Goal: Task Accomplishment & Management: Use online tool/utility

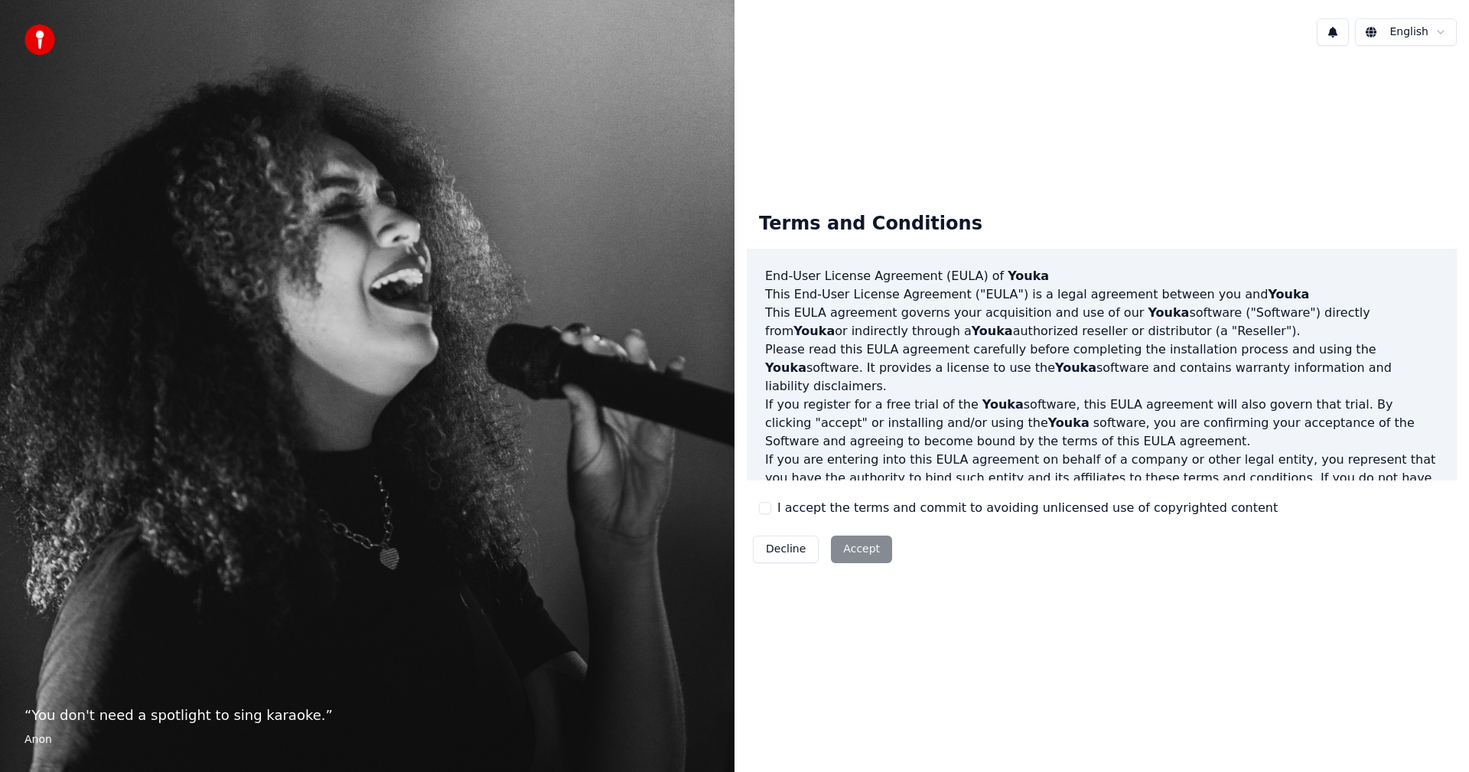
click at [763, 506] on button "I accept the terms and commit to avoiding unlicensed use of copyrighted content" at bounding box center [765, 508] width 12 height 12
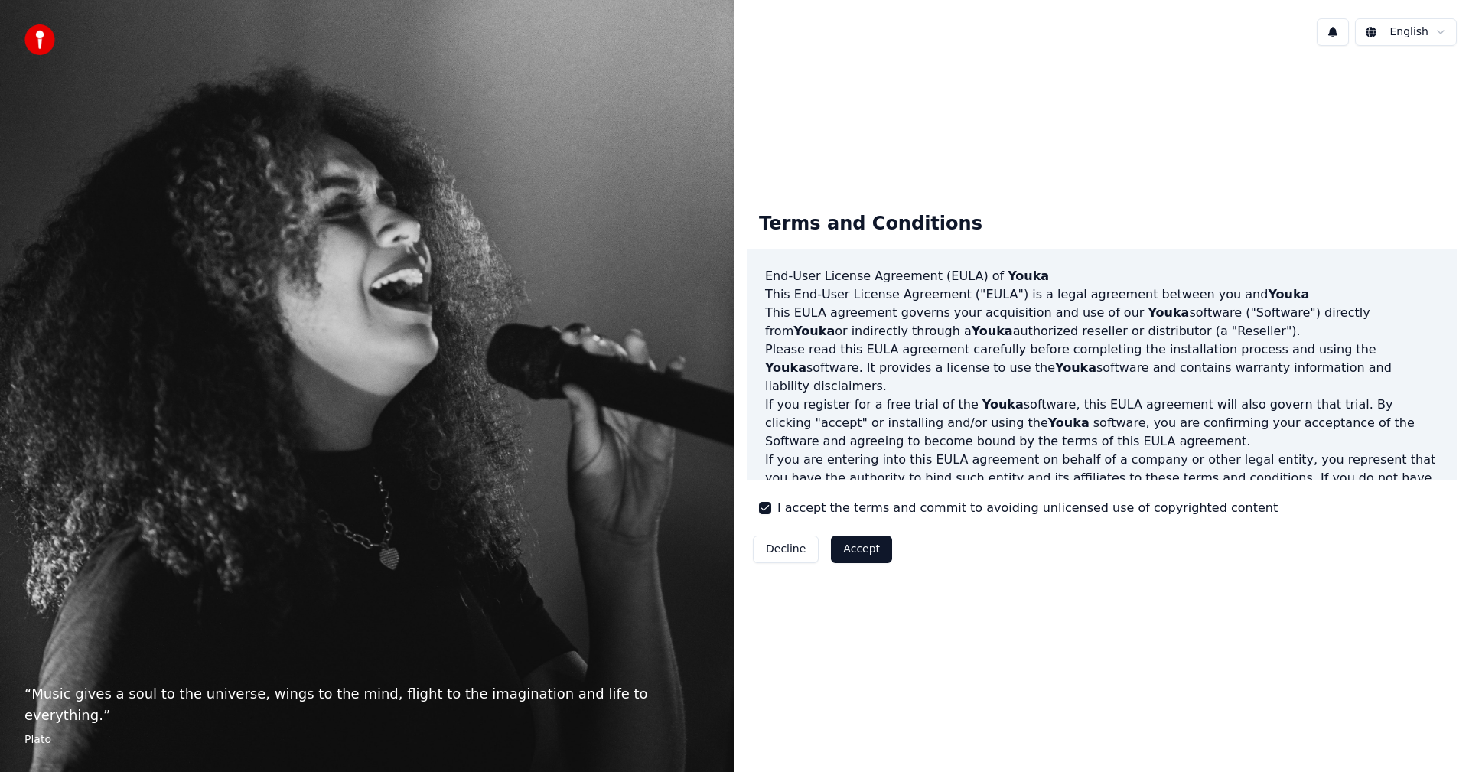
click at [840, 544] on button "Accept" at bounding box center [861, 550] width 61 height 28
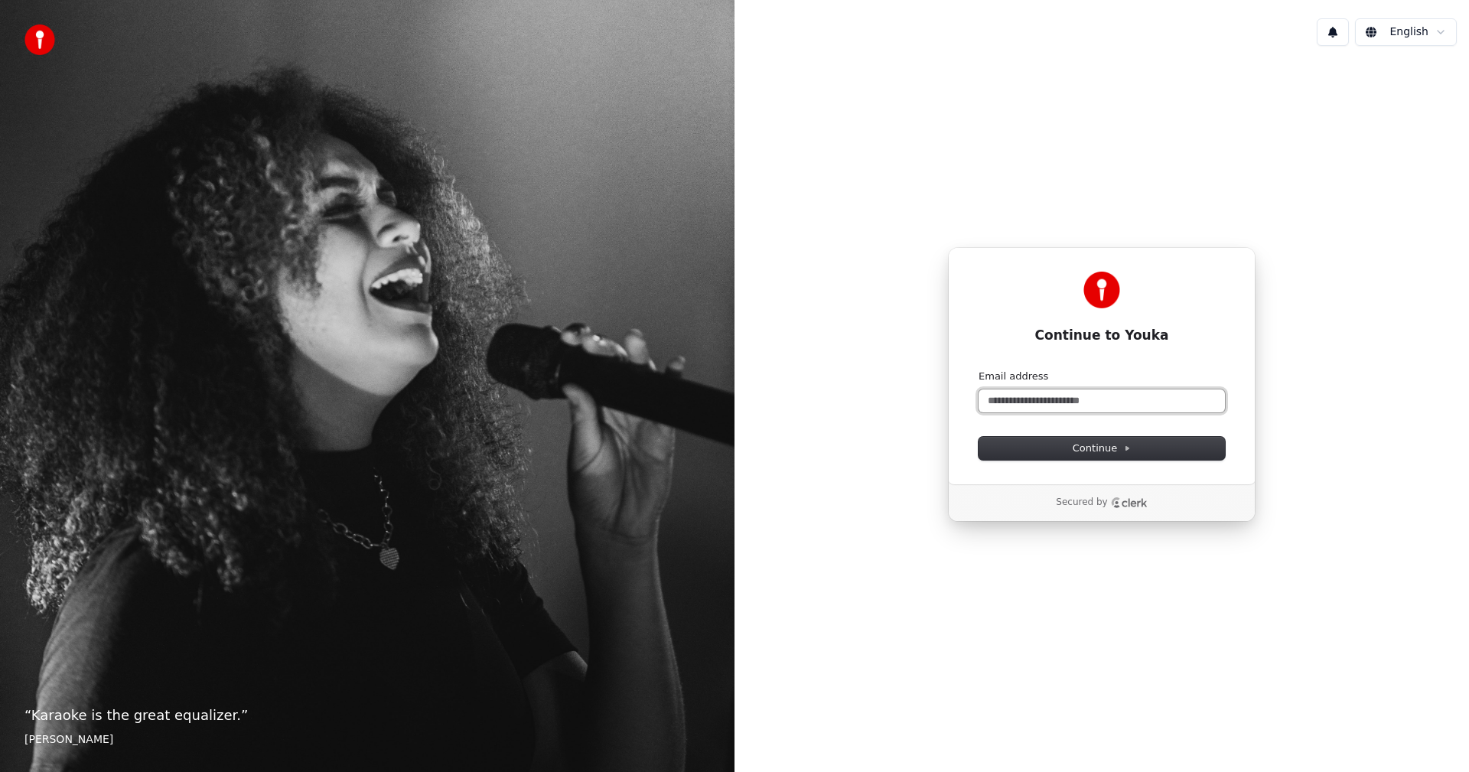
click at [1070, 402] on input "Email address" at bounding box center [1102, 400] width 246 height 23
click at [979, 370] on button "submit" at bounding box center [979, 370] width 0 height 0
type input "**********"
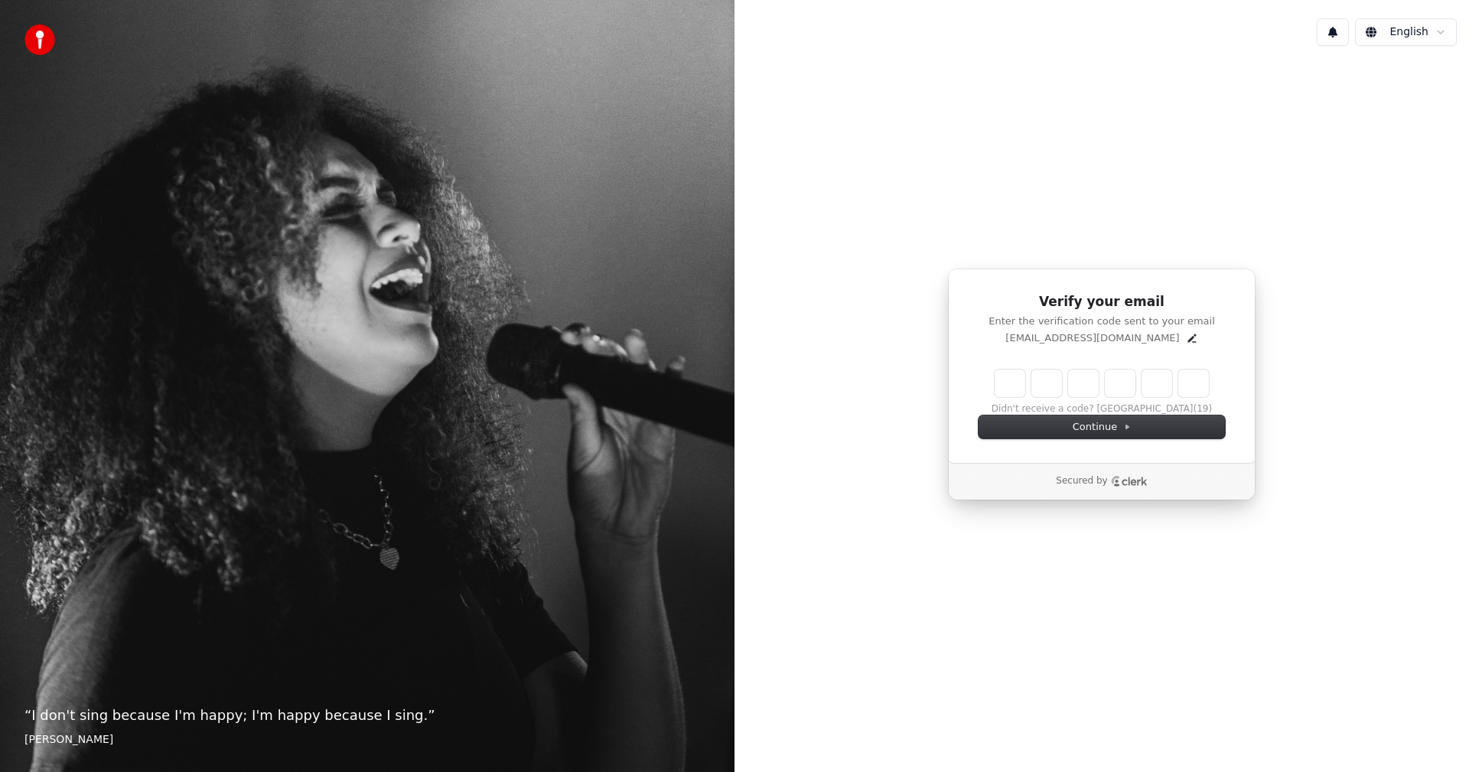
click at [1002, 382] on input "Enter verification code" at bounding box center [1102, 384] width 214 height 28
type input "******"
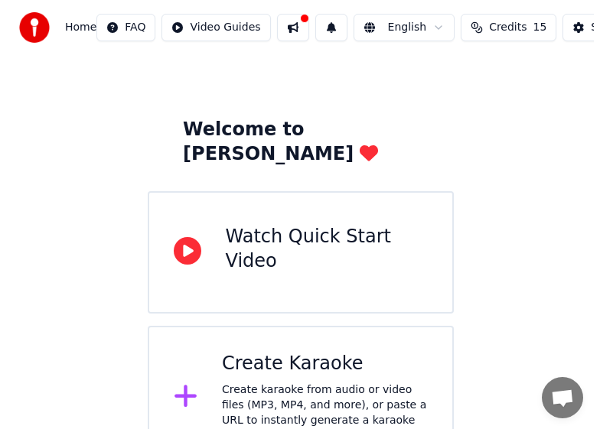
scroll to position [45, 0]
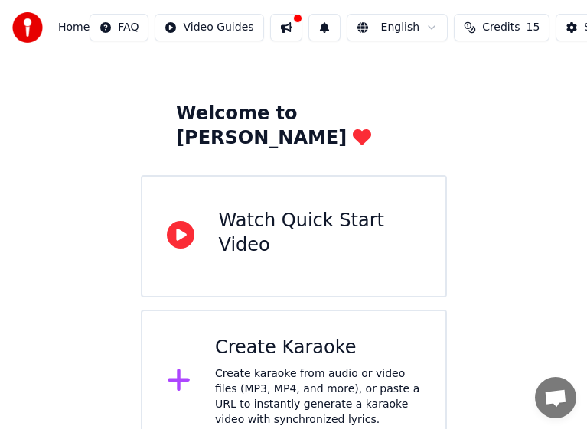
click at [310, 367] on div "Create karaoke from audio or video files (MP3, MP4, and more), or paste a URL t…" at bounding box center [318, 397] width 206 height 61
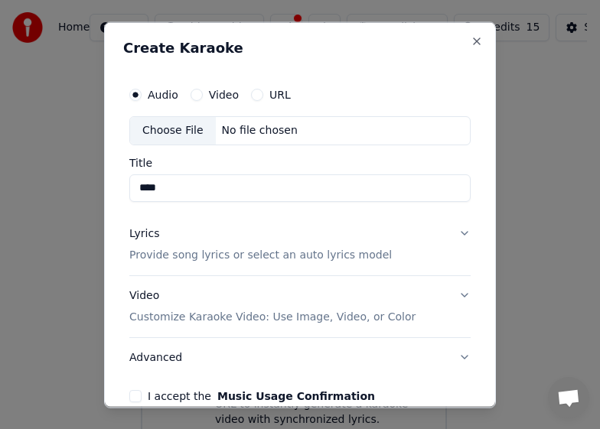
type input "****"
click at [253, 95] on button "URL" at bounding box center [257, 94] width 12 height 12
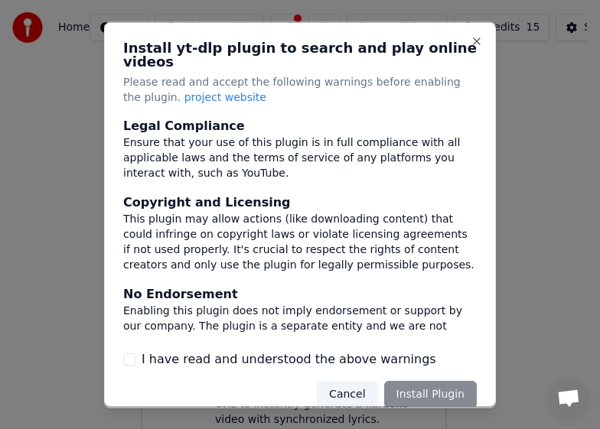
click at [428, 396] on div "Cancel Install Plugin" at bounding box center [397, 395] width 160 height 28
click at [432, 394] on div "Cancel Install Plugin" at bounding box center [397, 395] width 160 height 28
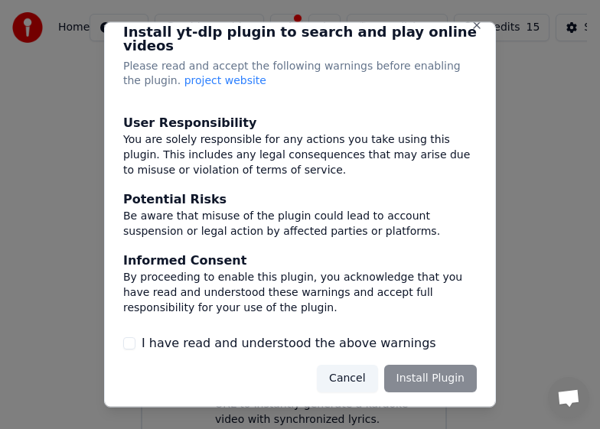
scroll to position [19, 0]
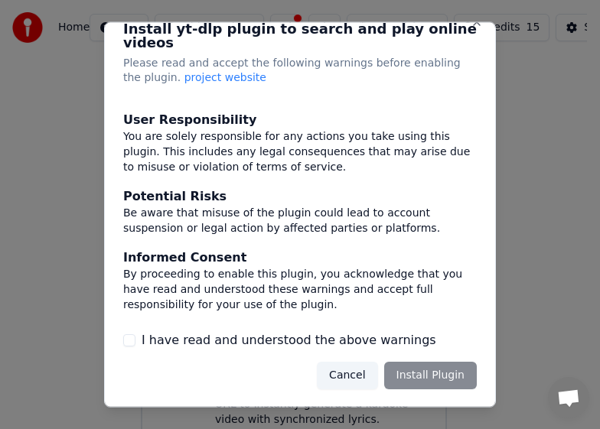
click at [424, 375] on div "Cancel Install Plugin" at bounding box center [397, 376] width 160 height 28
click at [132, 341] on button "I have read and understood the above warnings" at bounding box center [129, 340] width 12 height 12
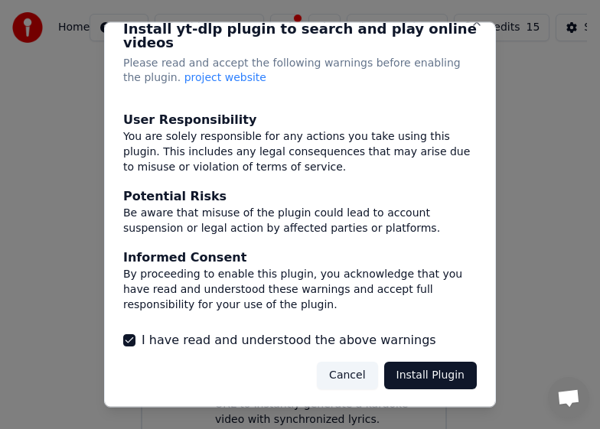
click at [423, 373] on button "Install Plugin" at bounding box center [430, 376] width 93 height 28
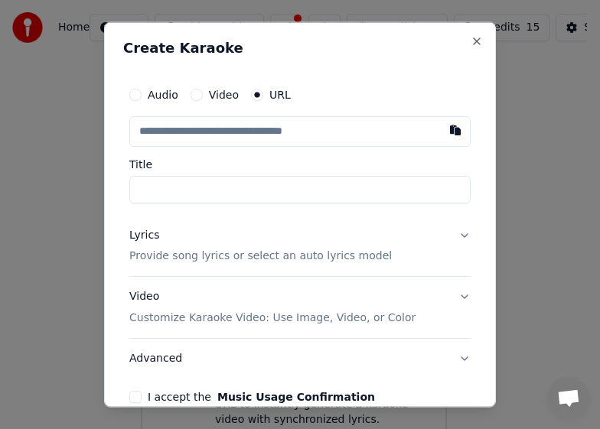
click at [194, 185] on input "Title" at bounding box center [299, 189] width 341 height 28
click at [207, 126] on input "text" at bounding box center [299, 131] width 341 height 31
paste input "**********"
type input "**********"
click at [207, 191] on input "Title" at bounding box center [299, 189] width 341 height 28
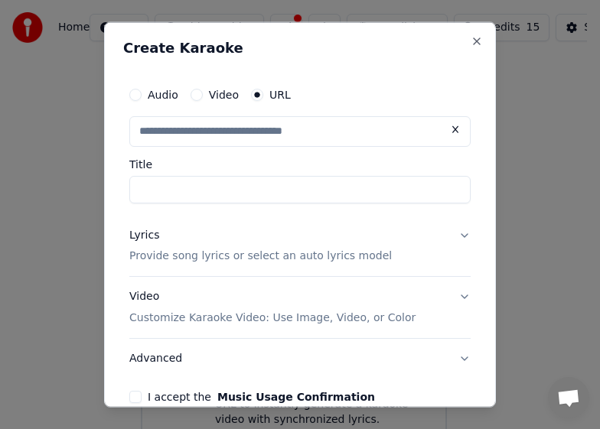
type input "**********"
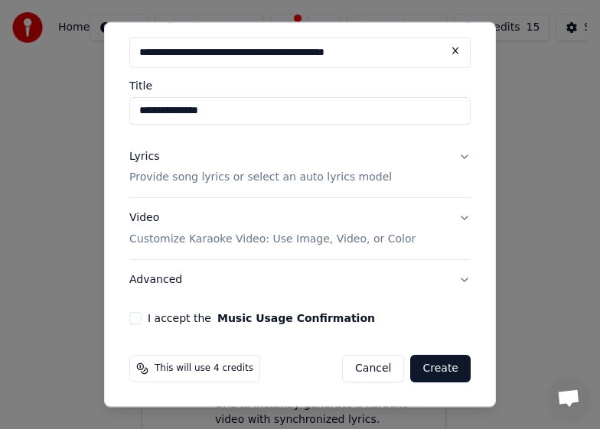
click at [132, 318] on button "I accept the Music Usage Confirmation" at bounding box center [135, 318] width 12 height 12
click at [424, 370] on button "Create" at bounding box center [440, 369] width 60 height 28
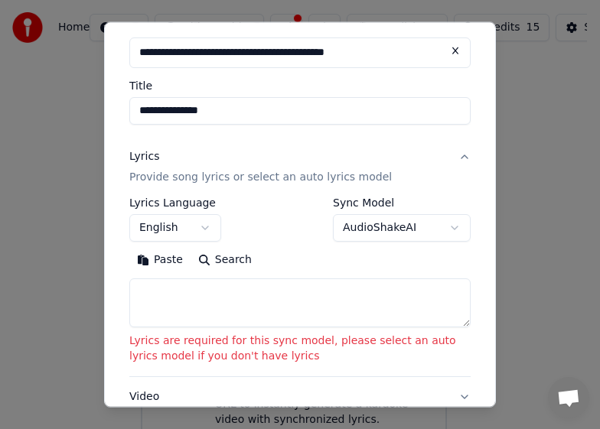
click at [292, 305] on textarea at bounding box center [299, 303] width 341 height 49
click at [194, 308] on textarea at bounding box center [299, 303] width 341 height 49
click at [178, 230] on button "English" at bounding box center [175, 228] width 92 height 28
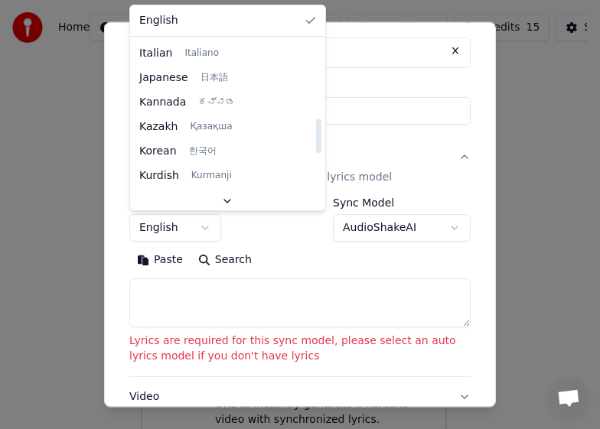
scroll to position [612, 0]
select select "**"
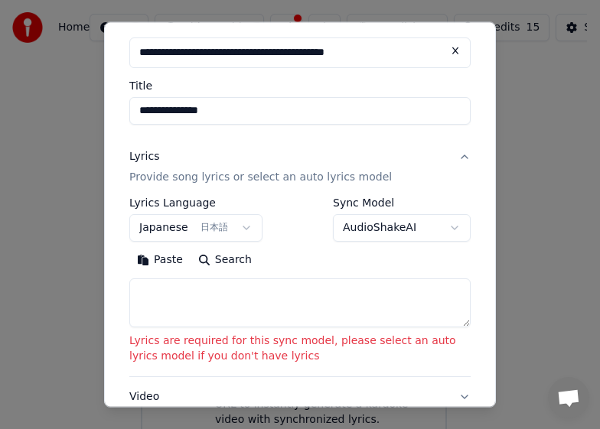
click at [208, 298] on textarea at bounding box center [299, 303] width 341 height 49
paste textarea "**********"
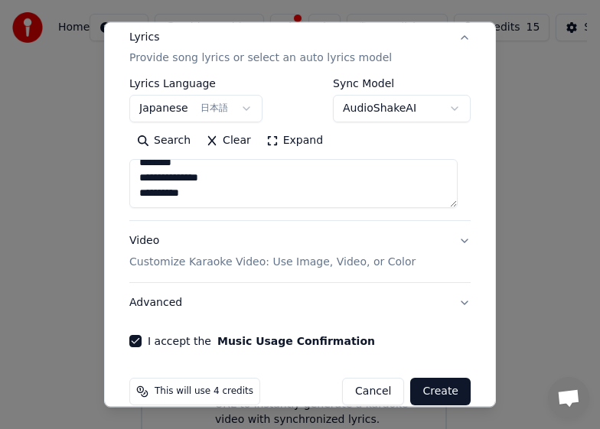
scroll to position [221, 0]
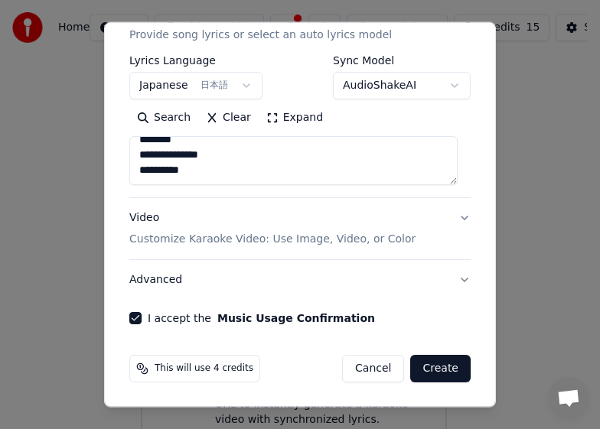
type textarea "**********"
click at [425, 365] on button "Create" at bounding box center [440, 369] width 60 height 28
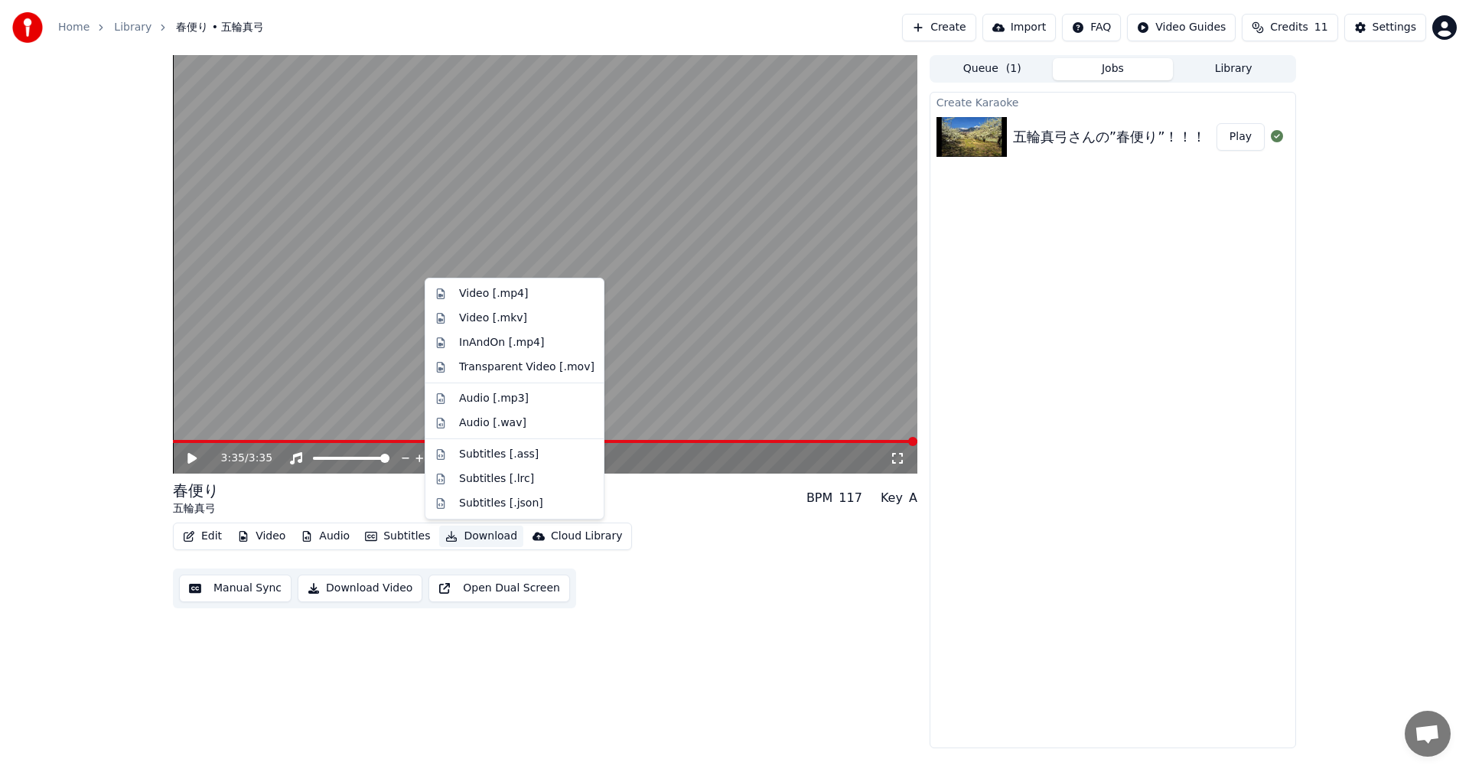
click at [477, 536] on button "Download" at bounding box center [481, 536] width 84 height 21
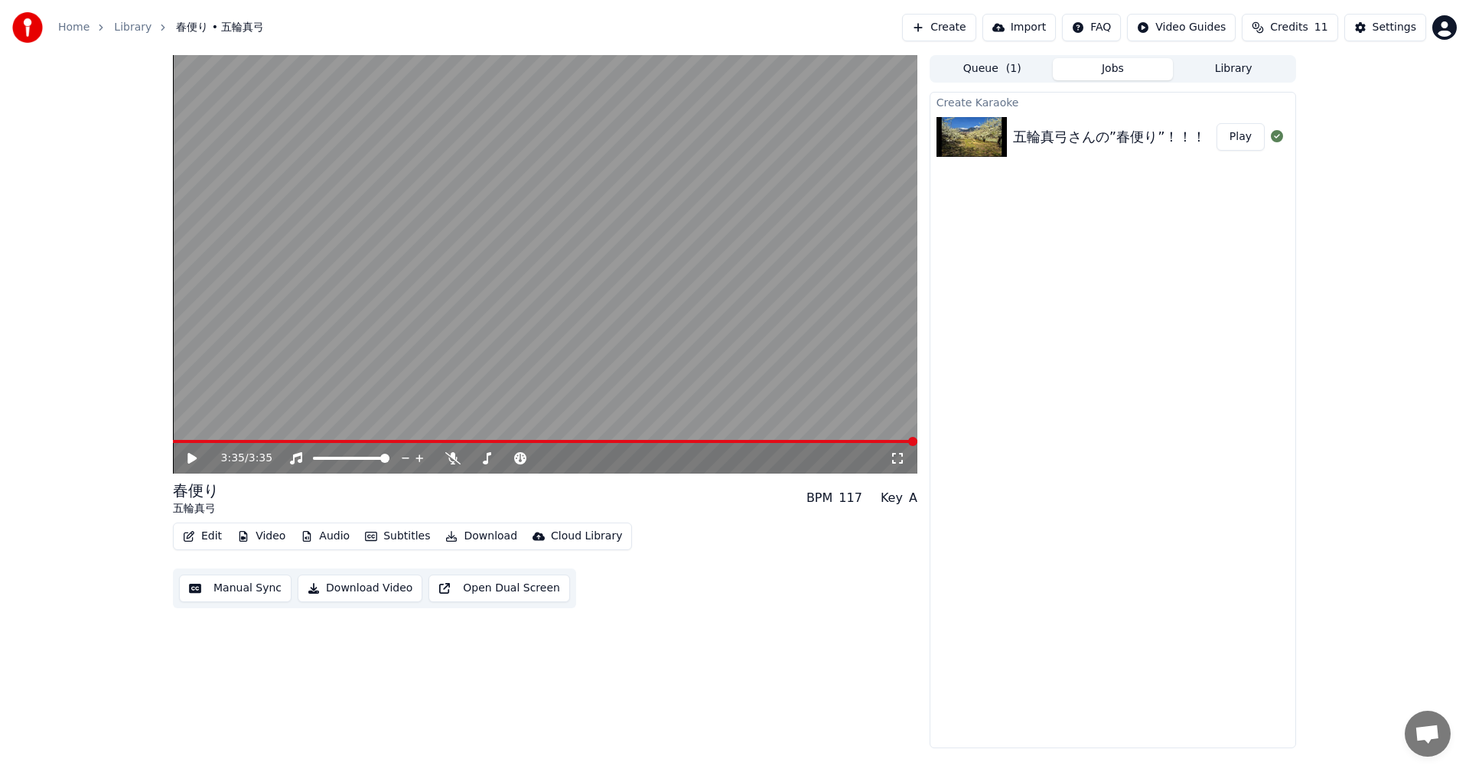
click at [477, 536] on button "Download" at bounding box center [481, 536] width 84 height 21
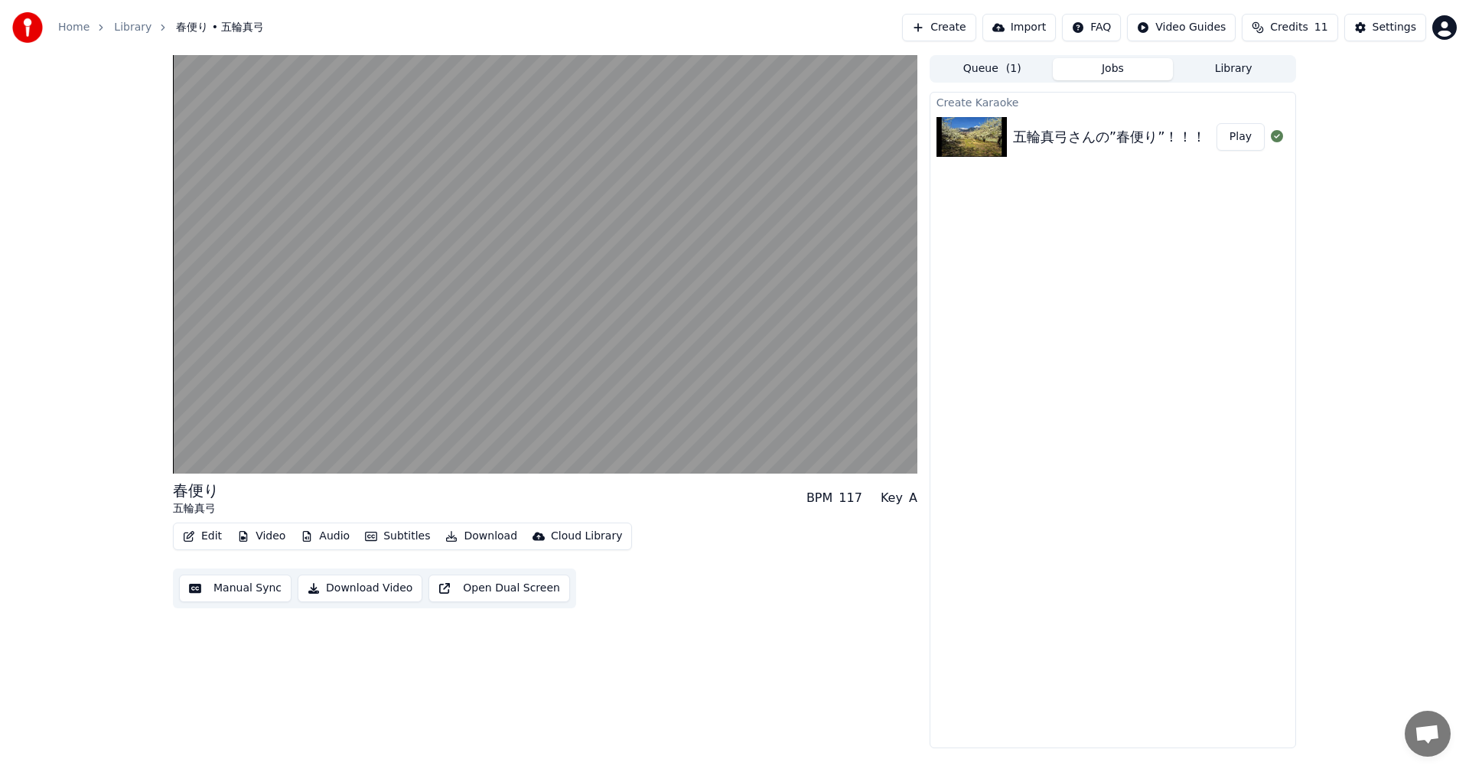
click at [373, 587] on button "Download Video" at bounding box center [360, 589] width 125 height 28
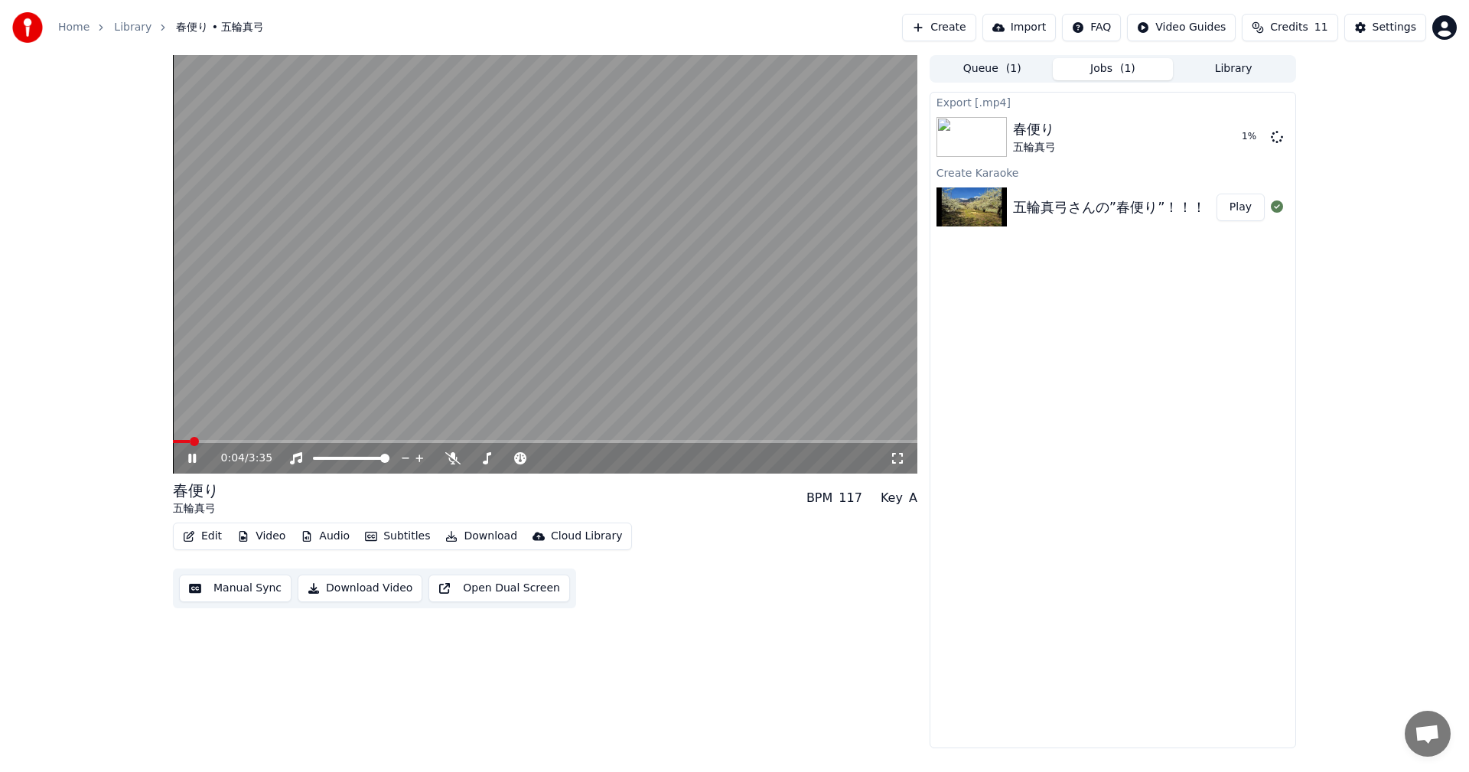
click at [1070, 198] on div "五輪真弓さんの”春便り”！！！" at bounding box center [1110, 207] width 194 height 21
click at [376, 594] on button "Download Video" at bounding box center [360, 589] width 125 height 28
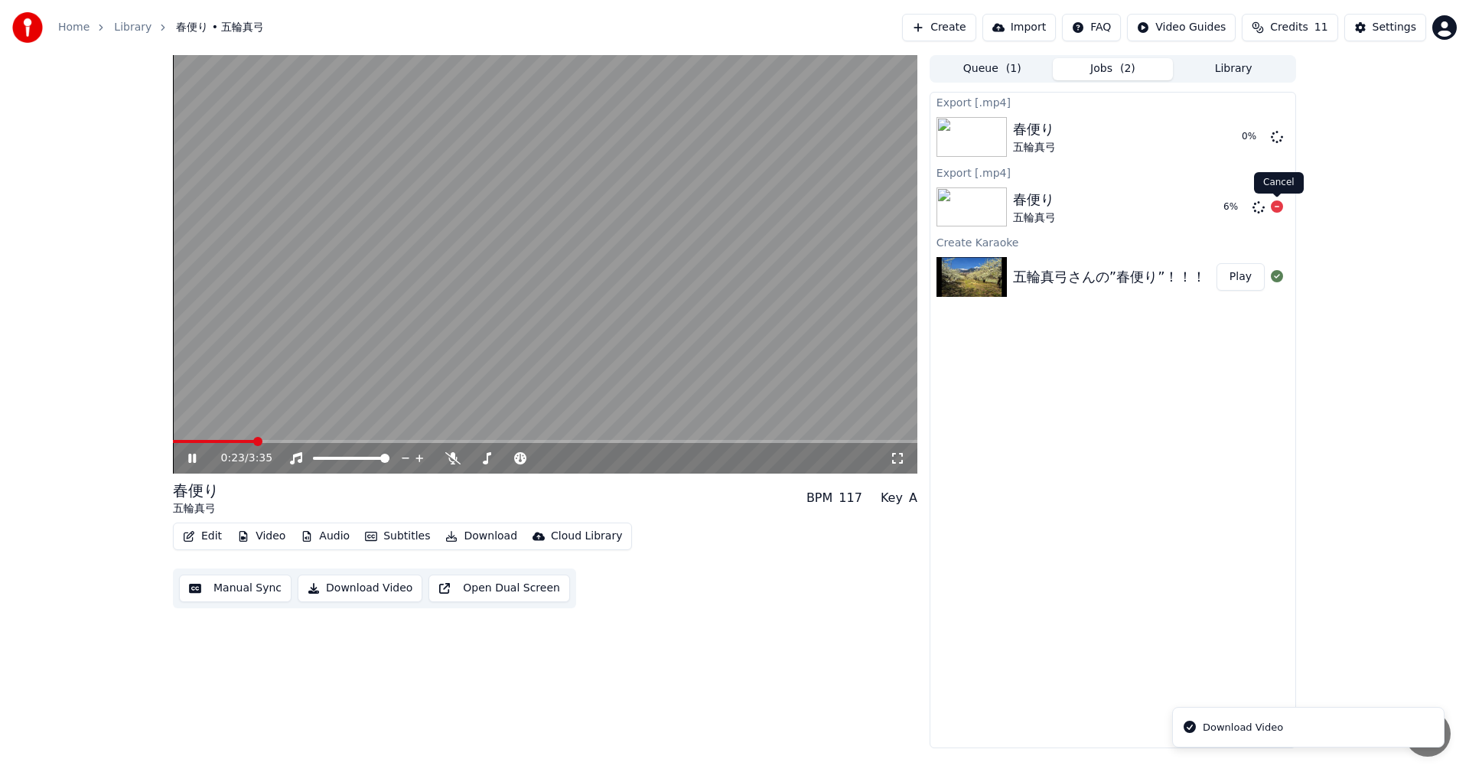
click at [1282, 204] on icon at bounding box center [1277, 206] width 12 height 12
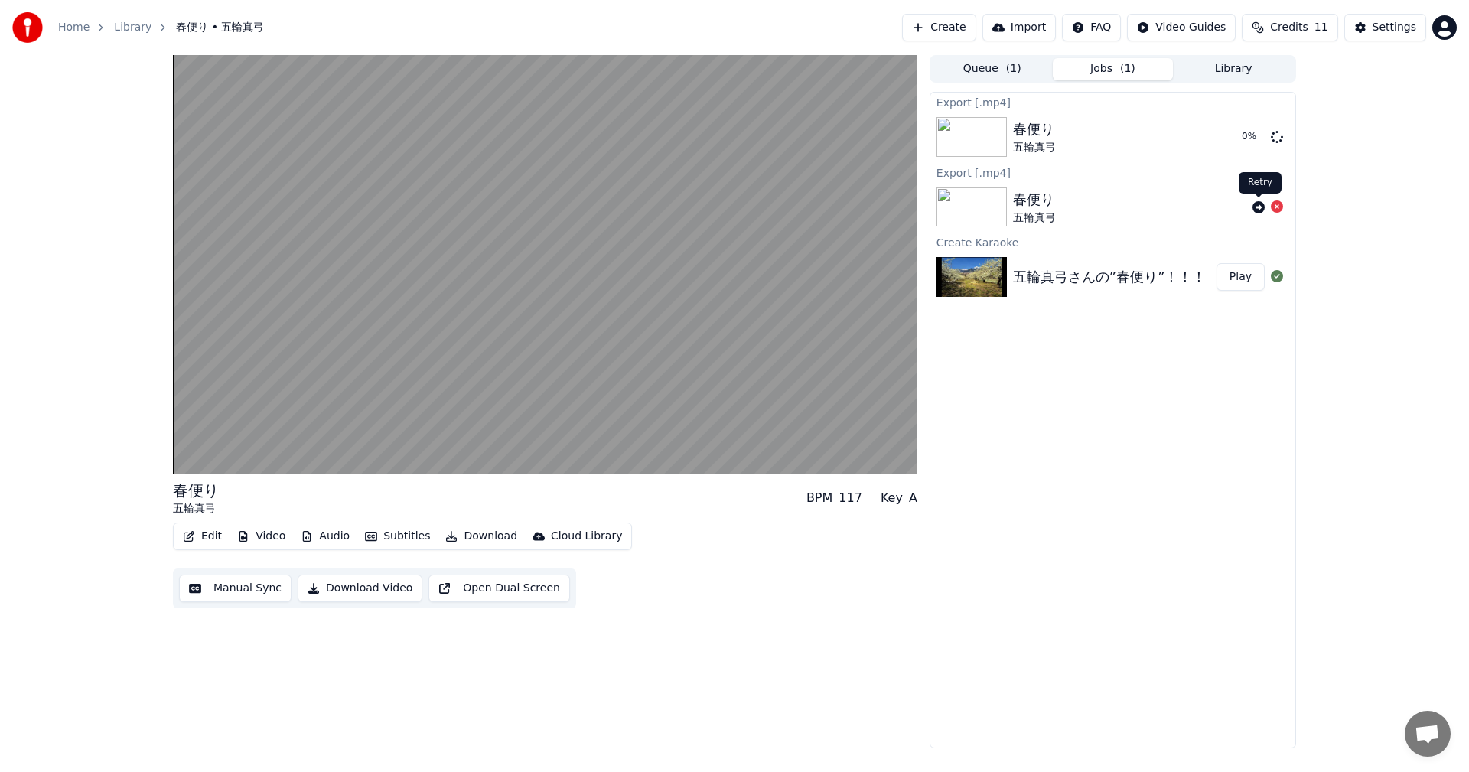
click at [1259, 206] on icon at bounding box center [1259, 207] width 12 height 12
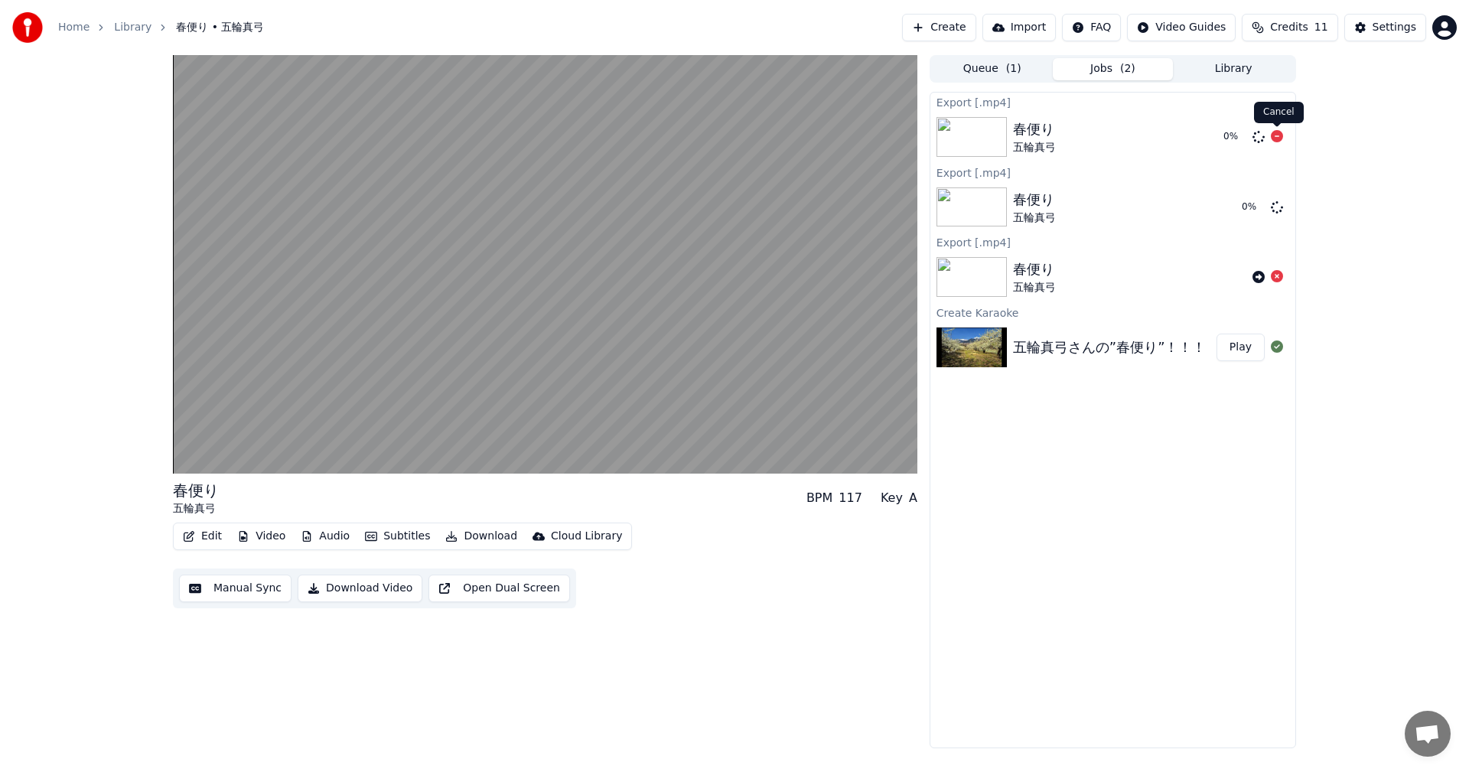
click at [1274, 132] on icon at bounding box center [1277, 136] width 12 height 12
click at [1276, 276] on icon at bounding box center [1277, 276] width 12 height 12
click at [1281, 133] on icon at bounding box center [1277, 136] width 12 height 12
click at [1277, 135] on icon at bounding box center [1277, 136] width 12 height 12
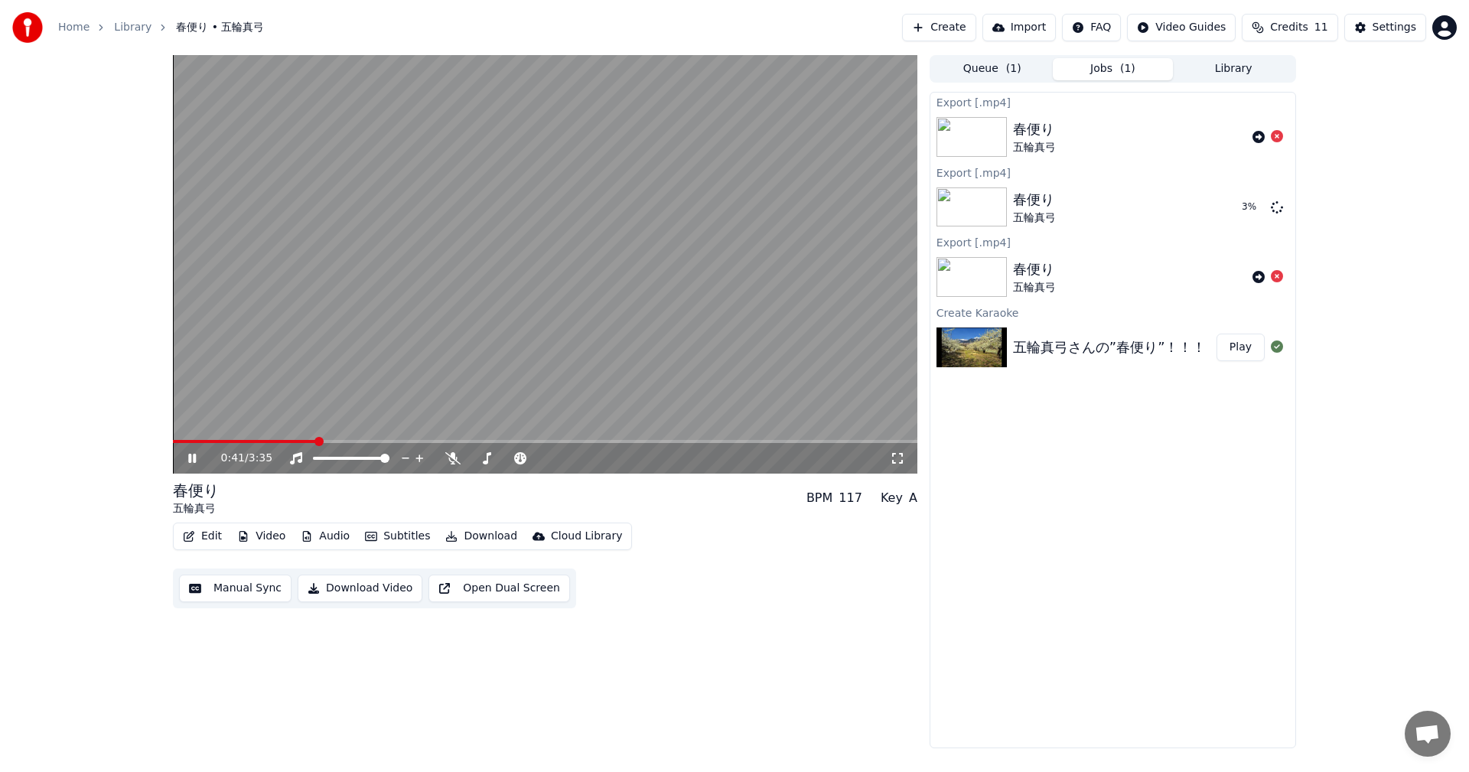
click at [195, 459] on icon at bounding box center [192, 458] width 8 height 9
